Goal: Obtain resource: Download file/media

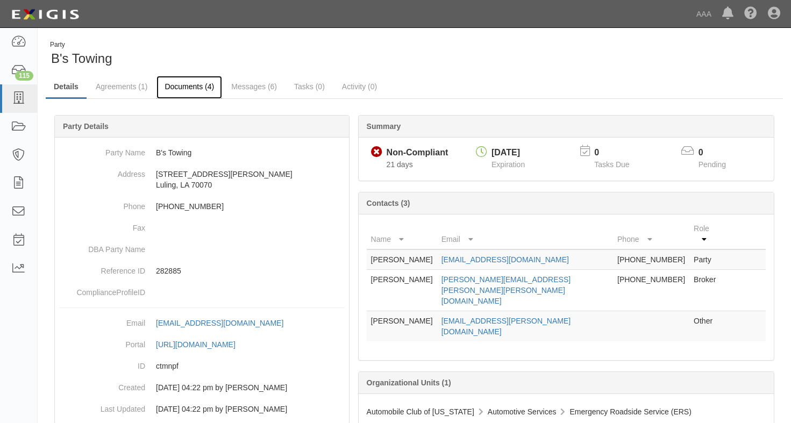
click at [191, 83] on link "Documents (4)" at bounding box center [189, 87] width 66 height 23
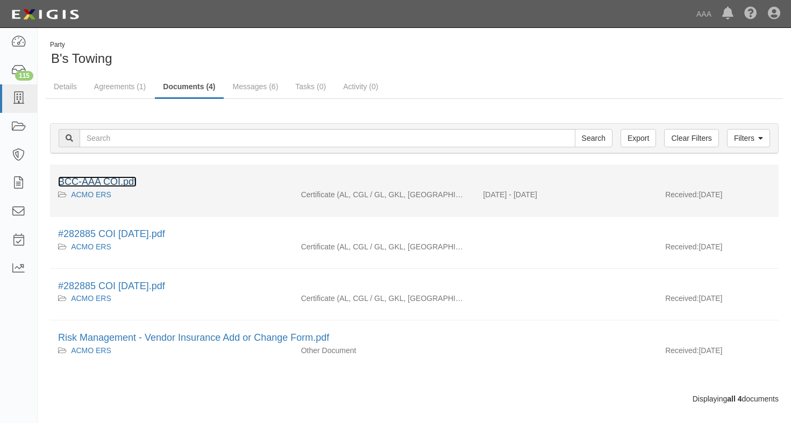
click at [112, 181] on link "BCC-AAA COI.pdf" at bounding box center [97, 181] width 79 height 11
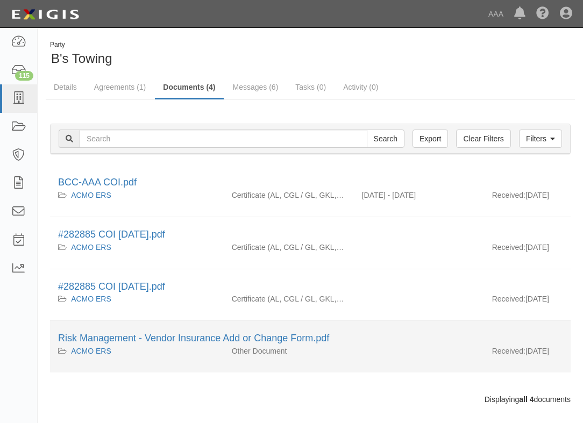
click at [381, 346] on div "Risk Management - Vendor Insurance Add or Change Form.pdf" at bounding box center [310, 339] width 504 height 14
